Goal: Task Accomplishment & Management: Manage account settings

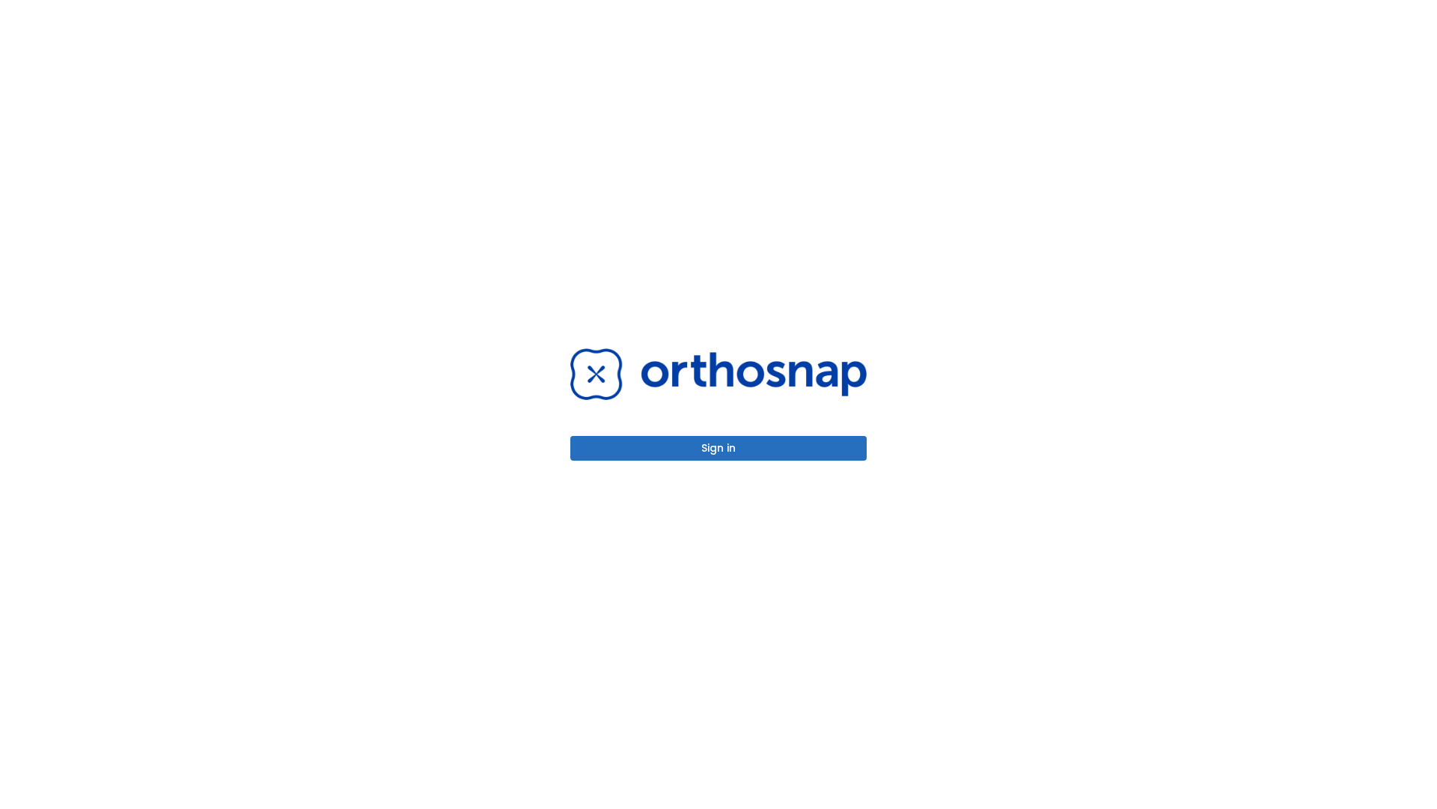
click at [719, 448] on button "Sign in" at bounding box center [718, 448] width 296 height 25
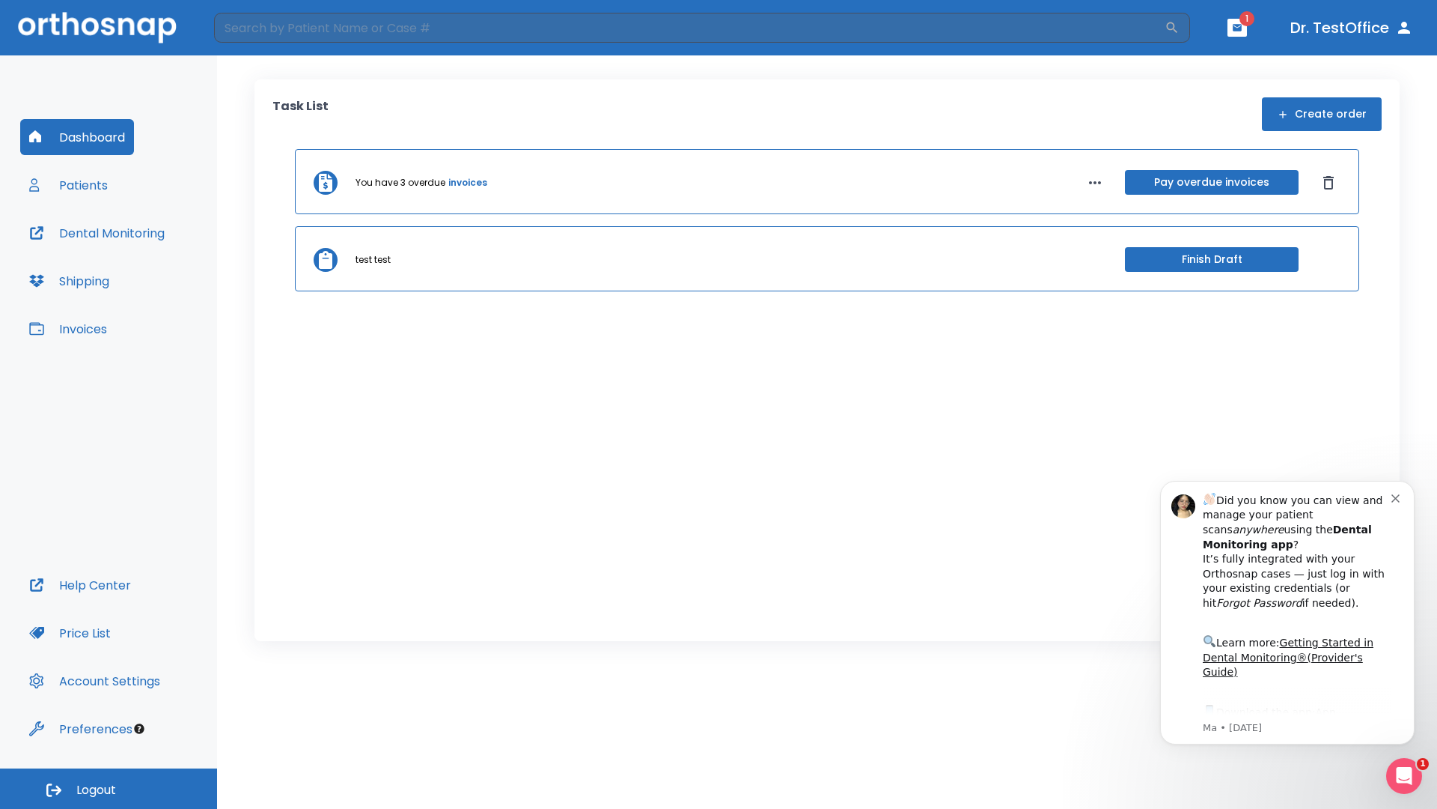
click at [109, 788] on span "Logout" at bounding box center [96, 790] width 40 height 16
